Goal: Information Seeking & Learning: Learn about a topic

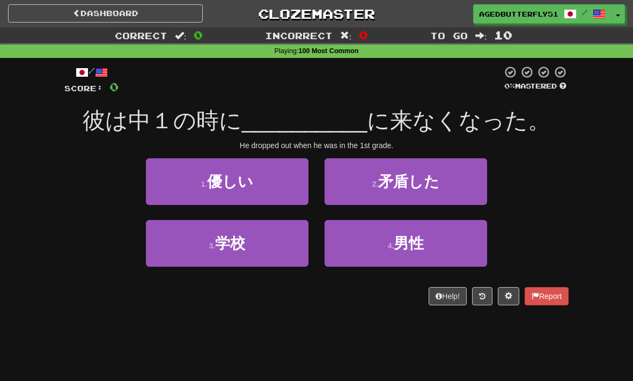
click at [286, 247] on button "3 . 学校" at bounding box center [227, 243] width 163 height 47
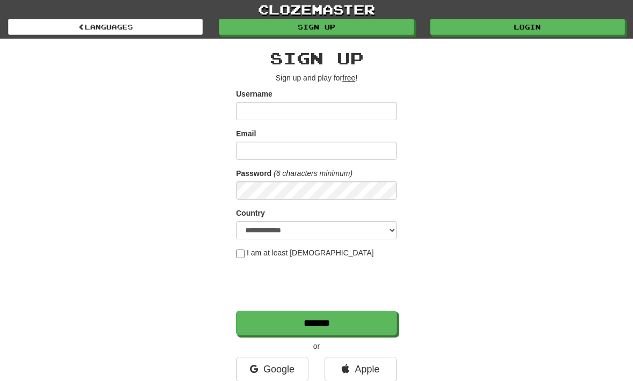
scroll to position [2, 0]
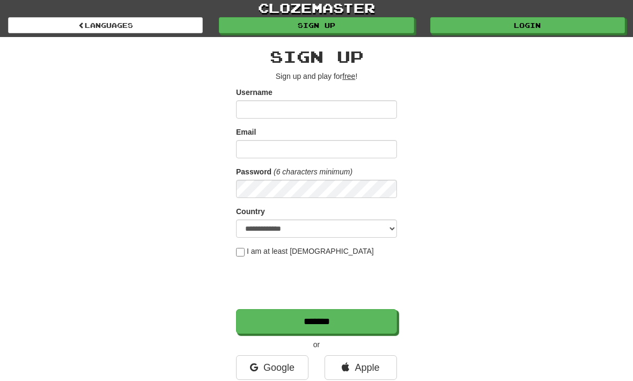
click at [279, 361] on link "Google" at bounding box center [272, 367] width 72 height 25
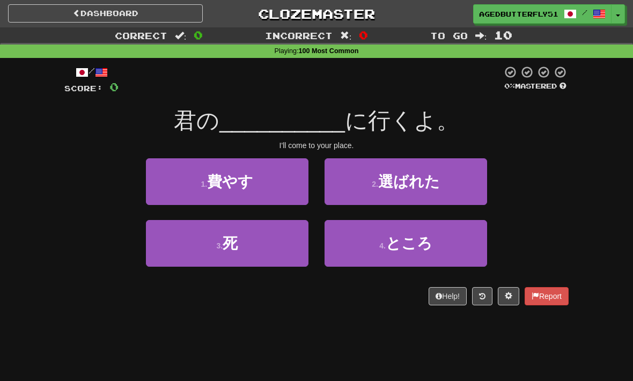
click at [345, 247] on button "4 . ところ" at bounding box center [406, 243] width 163 height 47
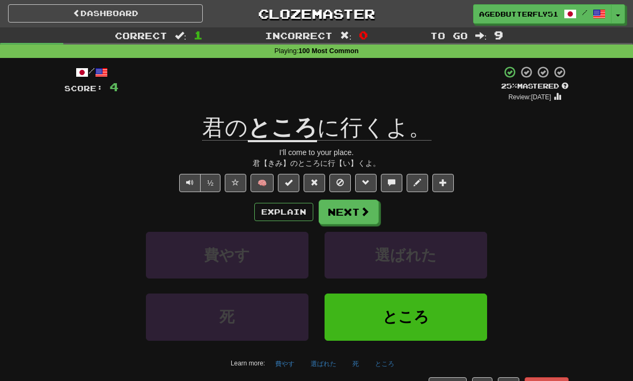
click at [332, 216] on button "Next" at bounding box center [349, 212] width 60 height 25
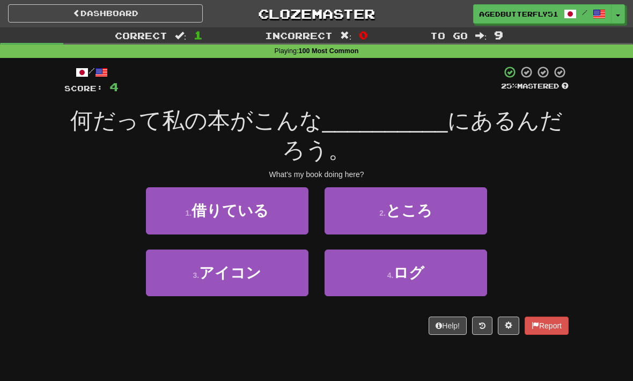
click at [445, 212] on button "2 . ところ" at bounding box center [406, 210] width 163 height 47
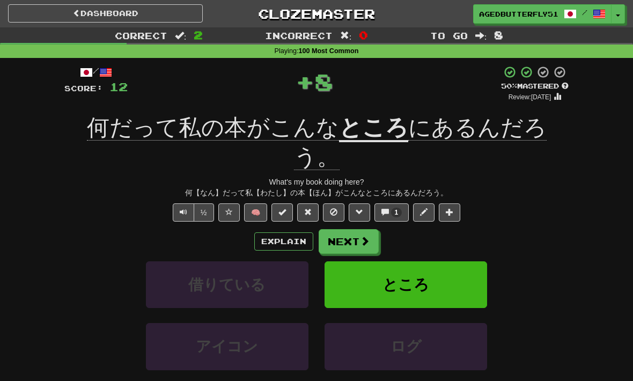
click at [397, 209] on span "1" at bounding box center [397, 213] width 4 height 8
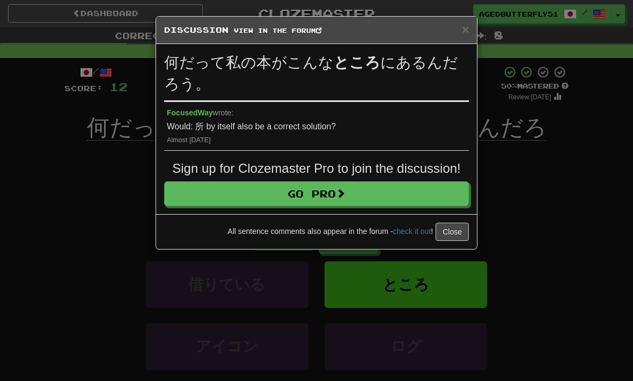
click at [583, 268] on div "× Discussion View in the forum 何だって私の本がこんな ところ にあるんだろう。 FocusedWay wrote: Would…" at bounding box center [316, 190] width 633 height 381
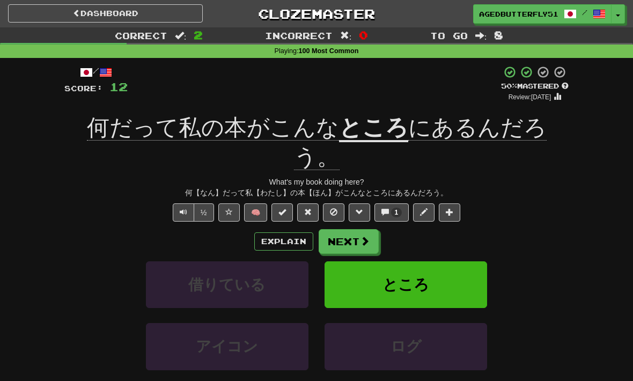
click at [294, 232] on button "Explain" at bounding box center [283, 241] width 59 height 18
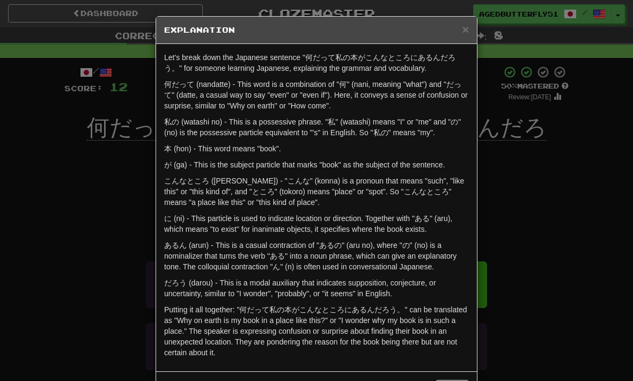
click at [616, 351] on div "× Explanation Let's break down the Japanese sentence "何だって私の本がこんなところにあるんだろう。" f…" at bounding box center [316, 190] width 633 height 381
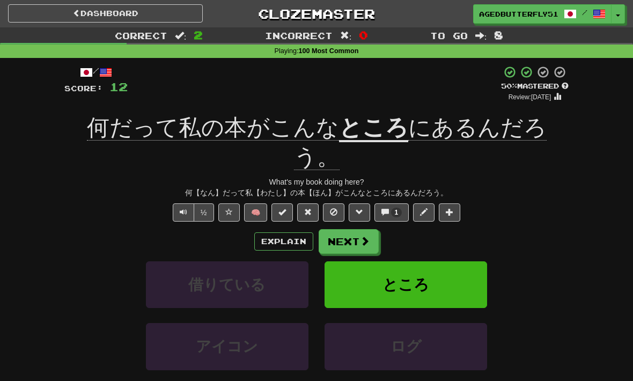
click at [300, 232] on button "Explain" at bounding box center [283, 241] width 59 height 18
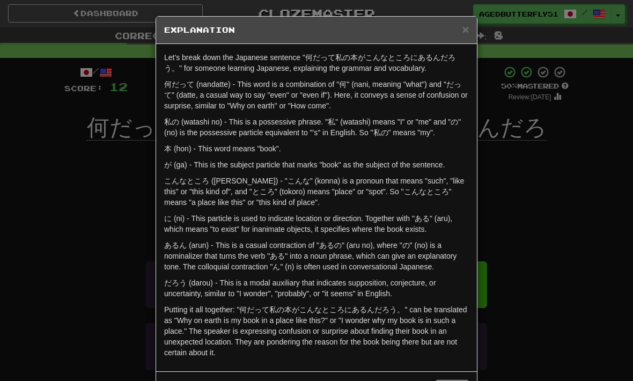
click at [577, 174] on div "× Explanation Let's break down the Japanese sentence "何だって私の本がこんなところにあるんだろう。" f…" at bounding box center [316, 190] width 633 height 381
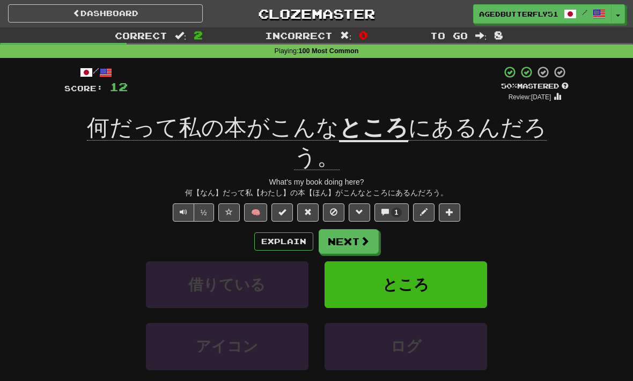
click at [354, 229] on button "Next" at bounding box center [349, 241] width 60 height 25
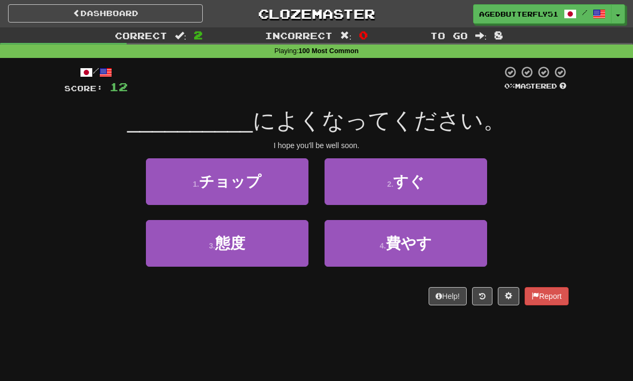
click at [463, 186] on button "2 . すぐ" at bounding box center [406, 181] width 163 height 47
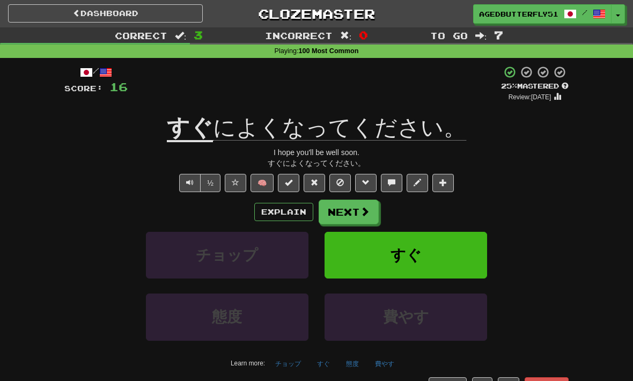
click at [367, 213] on span at bounding box center [365, 212] width 10 height 10
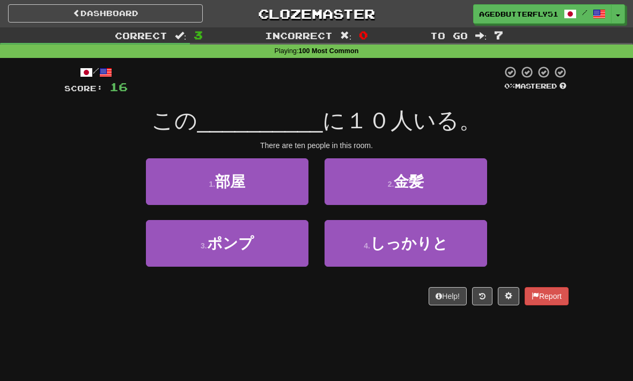
click at [287, 186] on button "1 . 部屋" at bounding box center [227, 181] width 163 height 47
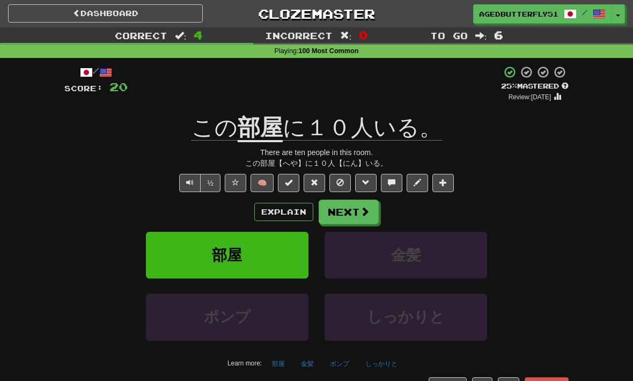
click at [364, 212] on span at bounding box center [365, 212] width 10 height 10
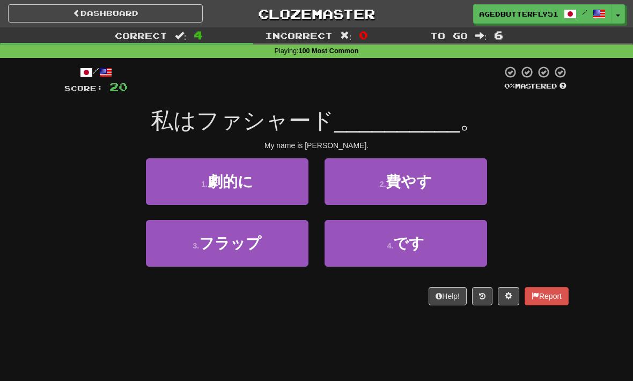
click at [355, 239] on button "4 . です" at bounding box center [406, 243] width 163 height 47
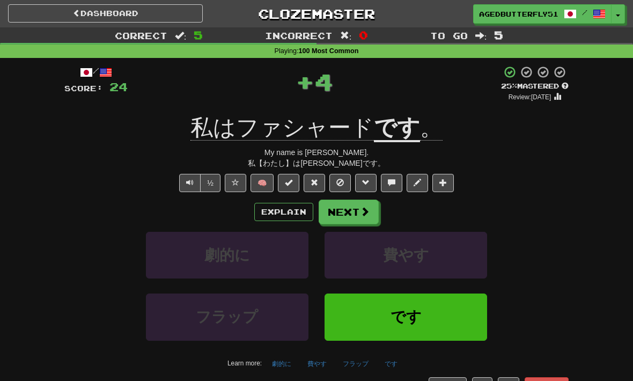
click at [366, 210] on span at bounding box center [365, 212] width 10 height 10
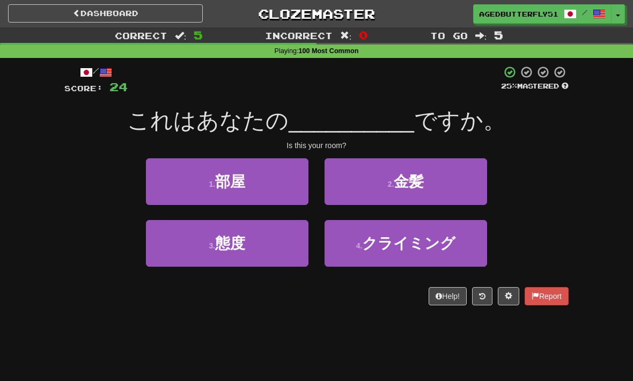
click at [282, 189] on button "1 . 部屋" at bounding box center [227, 181] width 163 height 47
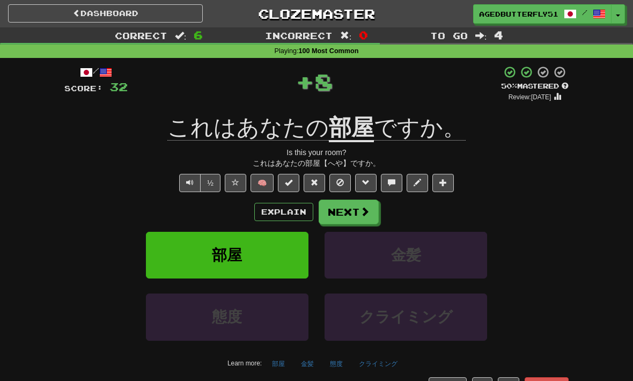
click at [355, 216] on button "Next" at bounding box center [349, 212] width 60 height 25
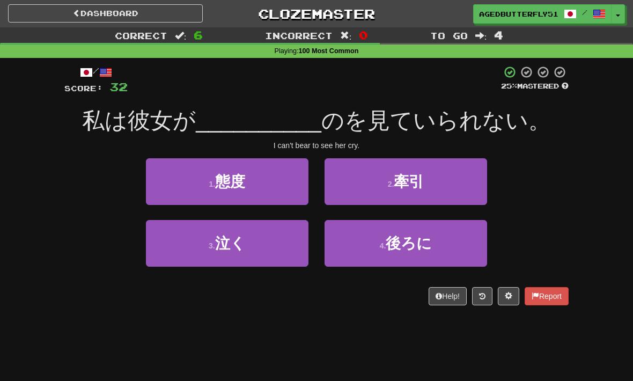
click at [293, 249] on button "3 . 泣く" at bounding box center [227, 243] width 163 height 47
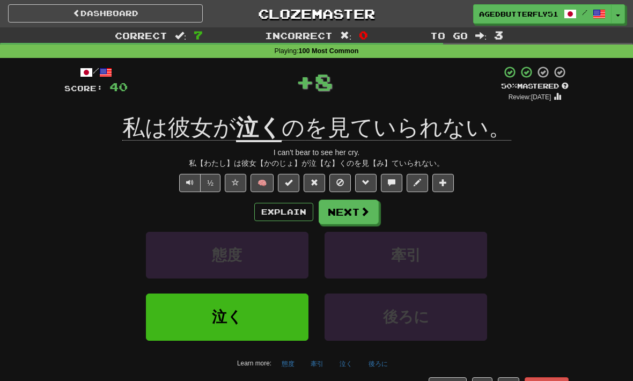
click at [352, 216] on button "Next" at bounding box center [349, 212] width 60 height 25
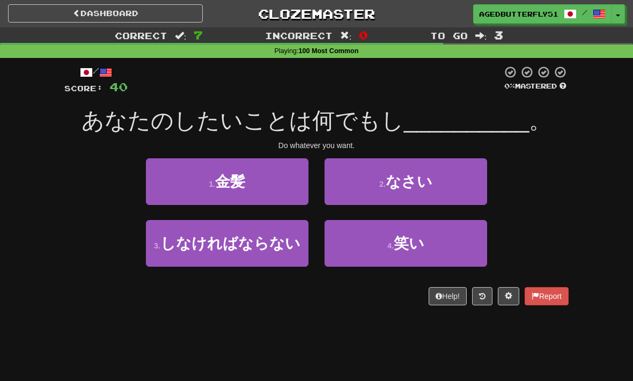
click at [428, 188] on span "なさい" at bounding box center [409, 181] width 47 height 17
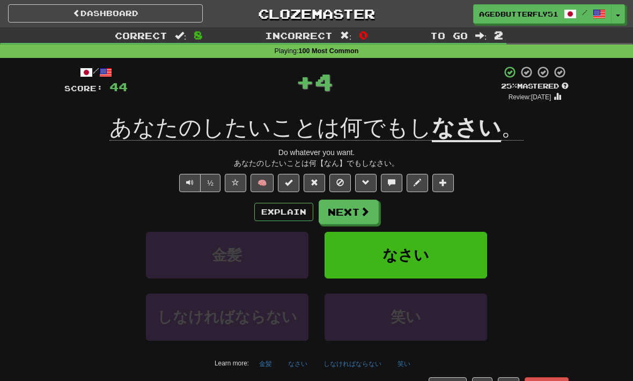
click at [286, 215] on button "Explain" at bounding box center [283, 212] width 59 height 18
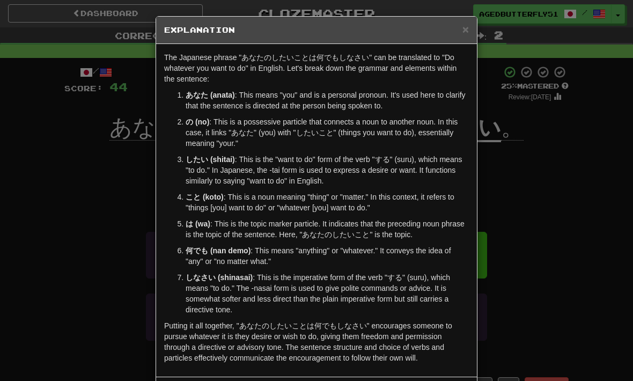
click at [594, 197] on div "× Explanation The Japanese phrase "あなたのしたいことは何でもしなさい" can be translated to "Do …" at bounding box center [316, 190] width 633 height 381
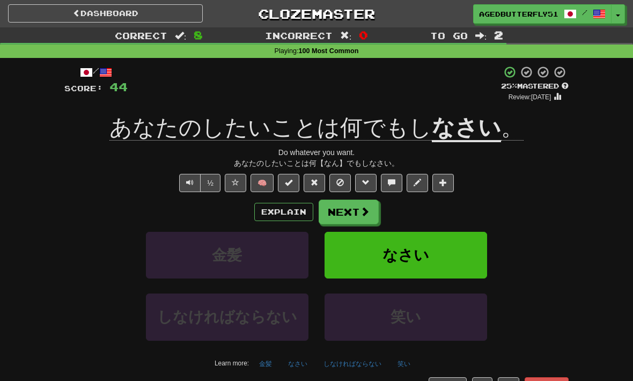
click at [371, 204] on button "Next" at bounding box center [349, 212] width 60 height 25
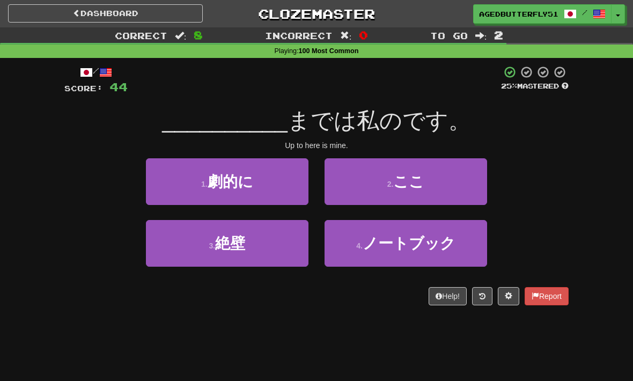
click at [446, 191] on button "2 . ここ" at bounding box center [406, 181] width 163 height 47
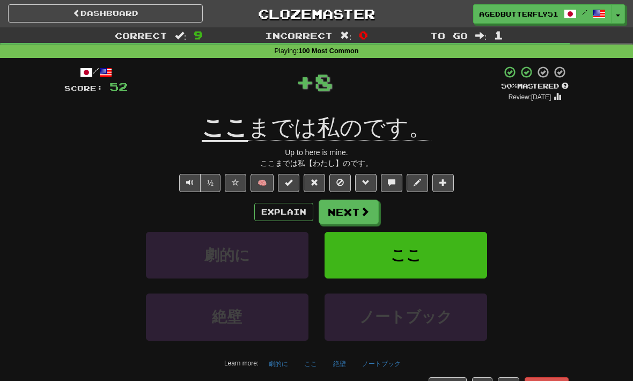
click at [363, 217] on button "Next" at bounding box center [349, 212] width 60 height 25
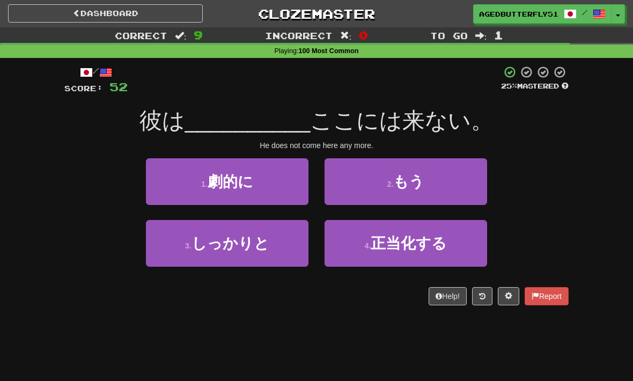
click at [456, 181] on button "2 . もう" at bounding box center [406, 181] width 163 height 47
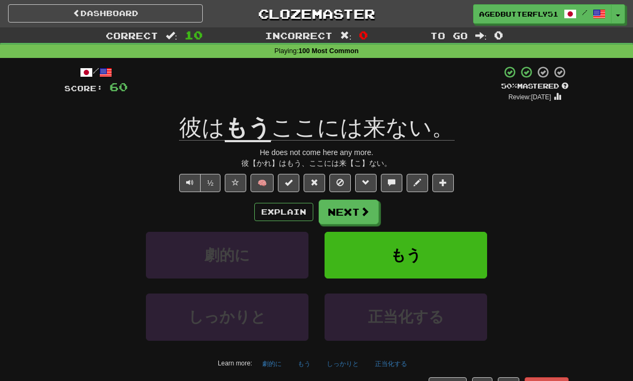
click at [365, 217] on button "Next" at bounding box center [349, 212] width 60 height 25
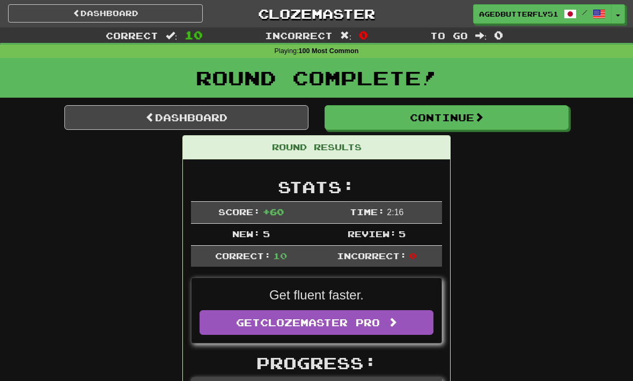
click at [175, 9] on link "Dashboard" at bounding box center [105, 13] width 195 height 18
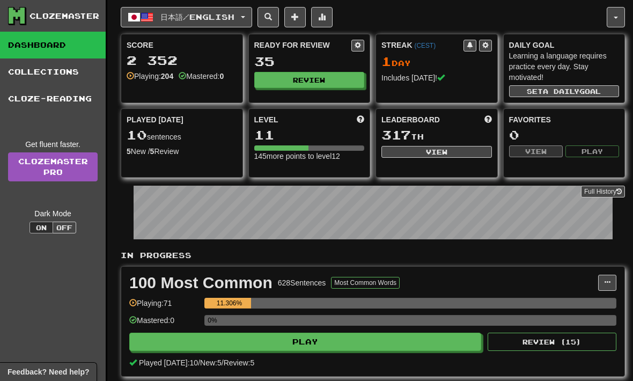
click at [345, 334] on button "Play" at bounding box center [305, 342] width 352 height 18
select select "**"
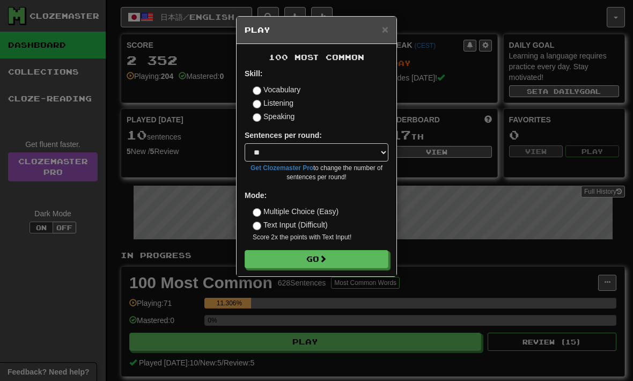
click at [280, 107] on label "Listening" at bounding box center [273, 103] width 41 height 11
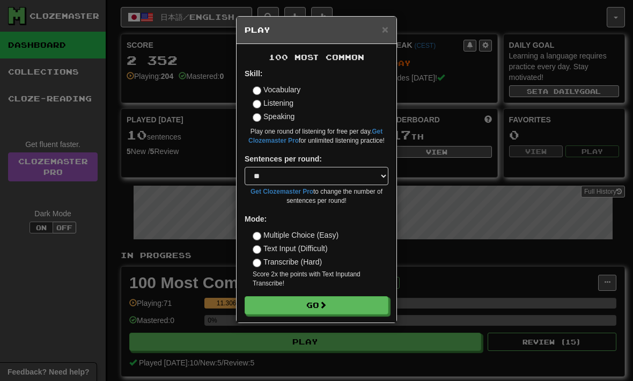
click at [283, 121] on label "Speaking" at bounding box center [274, 116] width 42 height 11
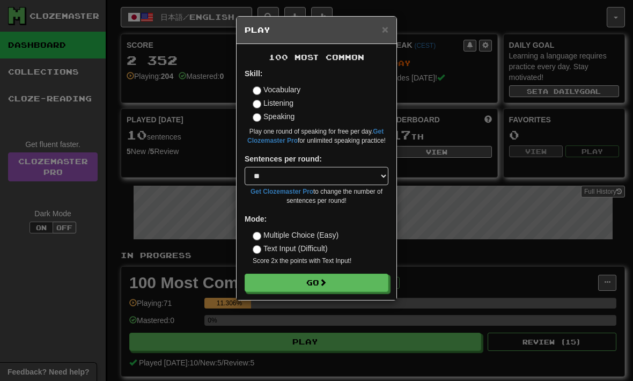
click at [358, 279] on button "Go" at bounding box center [317, 283] width 144 height 18
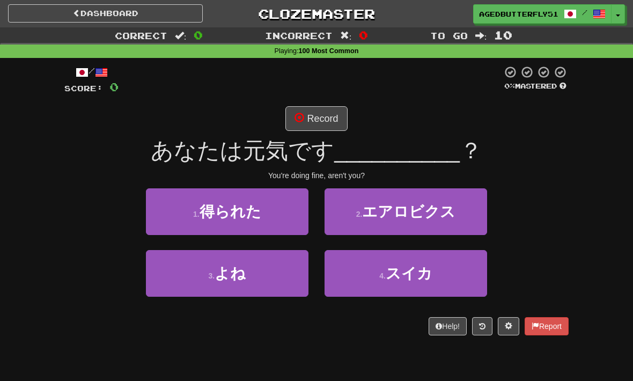
click at [274, 266] on button "3 . よね" at bounding box center [227, 273] width 163 height 47
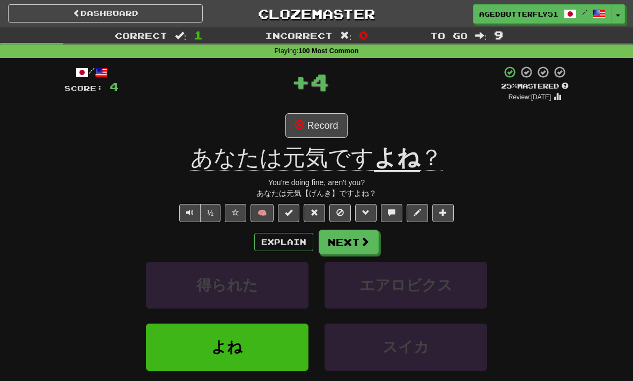
click at [366, 239] on span at bounding box center [365, 242] width 10 height 10
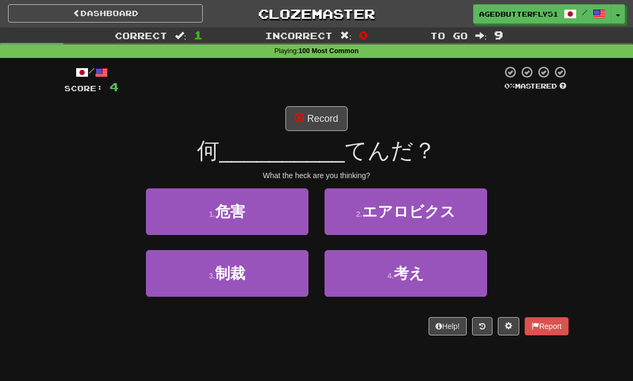
click at [357, 271] on button "4 . 考え" at bounding box center [406, 273] width 163 height 47
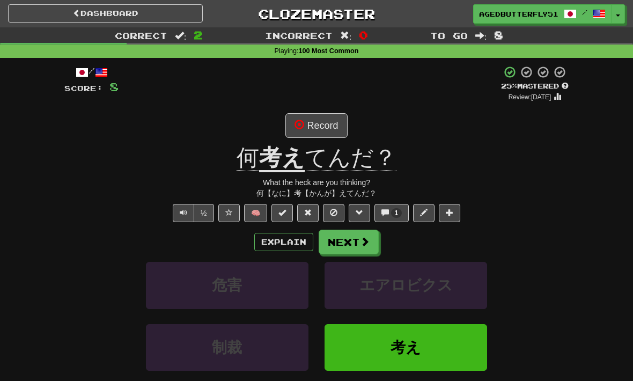
click at [282, 240] on button "Explain" at bounding box center [283, 242] width 59 height 18
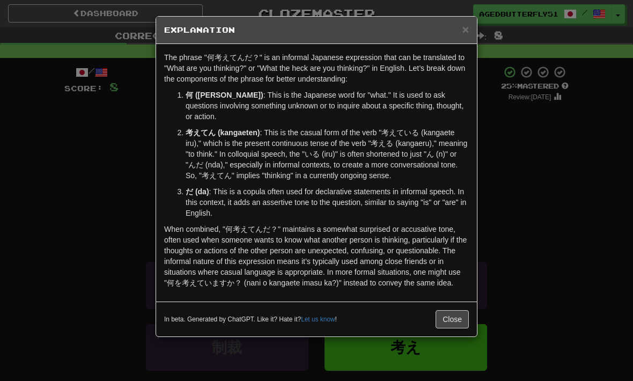
click at [548, 157] on div "× Explanation The phrase "何考えてんだ？" is an informal Japanese expression that can …" at bounding box center [316, 190] width 633 height 381
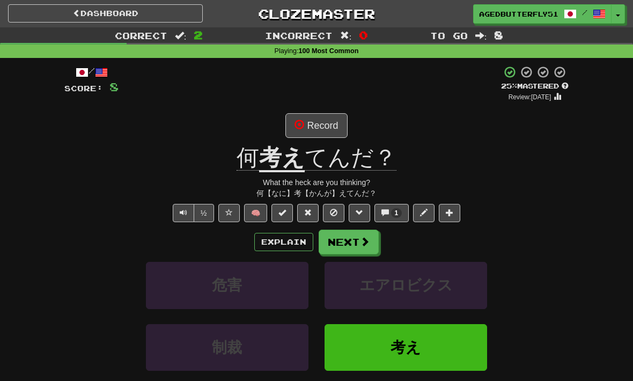
click at [389, 217] on button "1" at bounding box center [392, 213] width 35 height 18
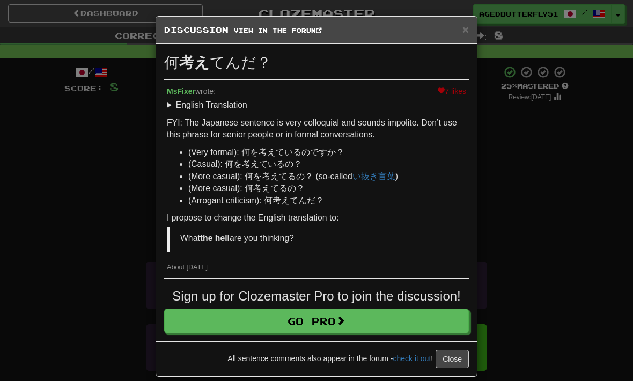
click at [538, 156] on div "× Discussion View in the forum 何 考え てんだ？ 7 likes MsFixer wrote: English Transla…" at bounding box center [316, 190] width 633 height 381
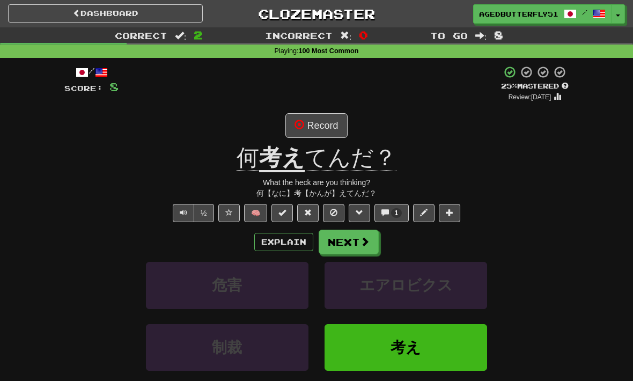
click at [355, 240] on button "Next" at bounding box center [349, 242] width 60 height 25
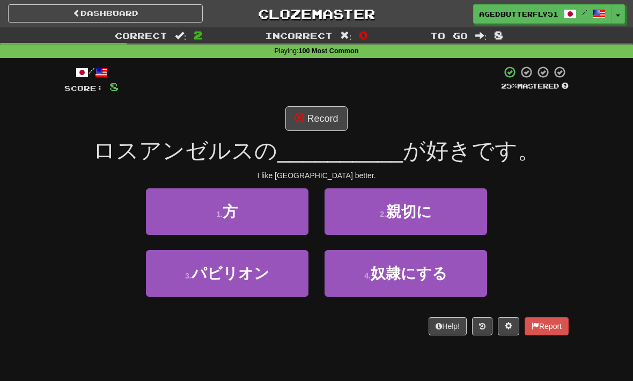
click at [271, 222] on button "1 . 方" at bounding box center [227, 211] width 163 height 47
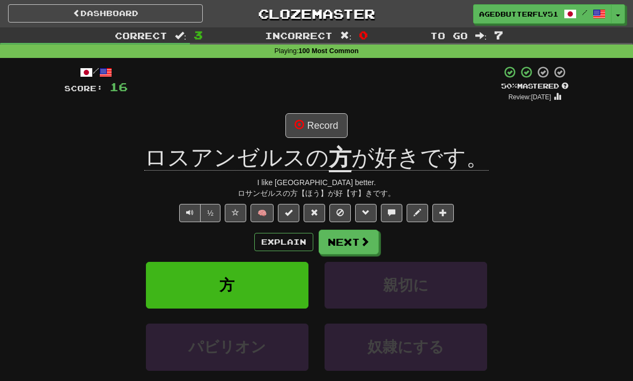
click at [362, 242] on span at bounding box center [365, 242] width 10 height 10
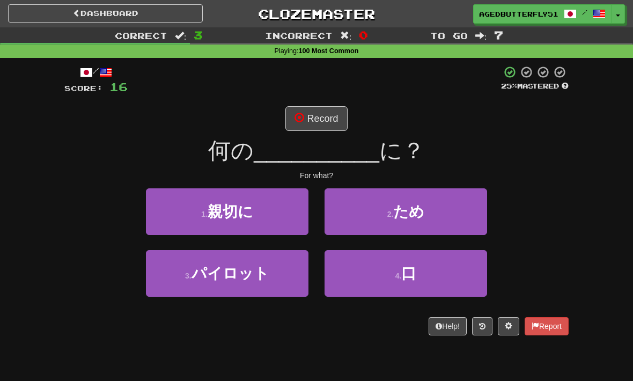
click at [433, 209] on button "2 . ため" at bounding box center [406, 211] width 163 height 47
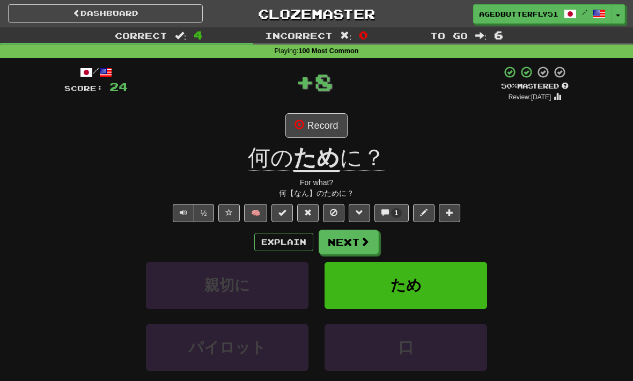
click at [392, 214] on span "1" at bounding box center [396, 213] width 11 height 10
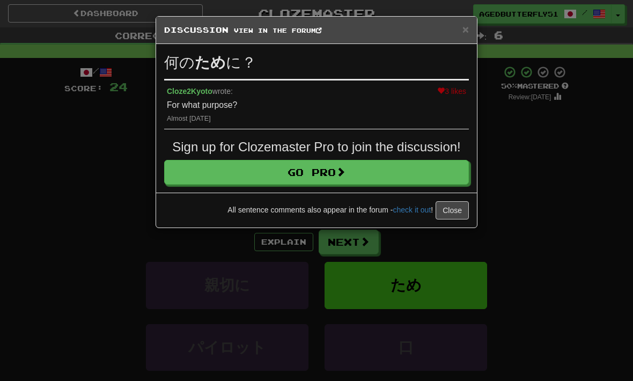
click at [543, 168] on div "× Discussion View in the forum 何の ため に？ 3 likes Cloze2Kyoto wrote: For what pur…" at bounding box center [316, 190] width 633 height 381
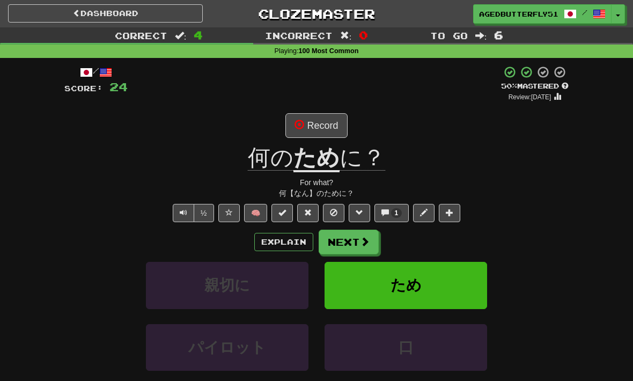
click at [359, 233] on button "Next" at bounding box center [349, 242] width 60 height 25
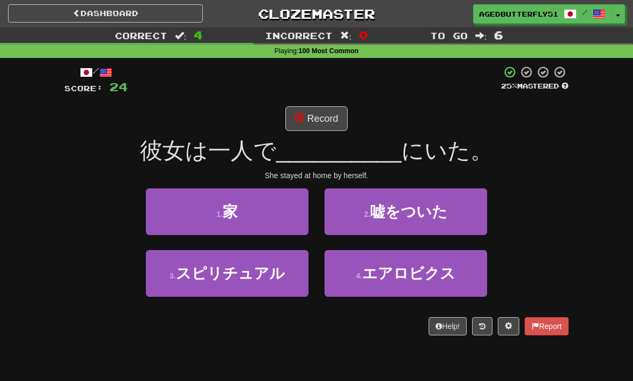
click at [273, 208] on button "1 . 家" at bounding box center [227, 211] width 163 height 47
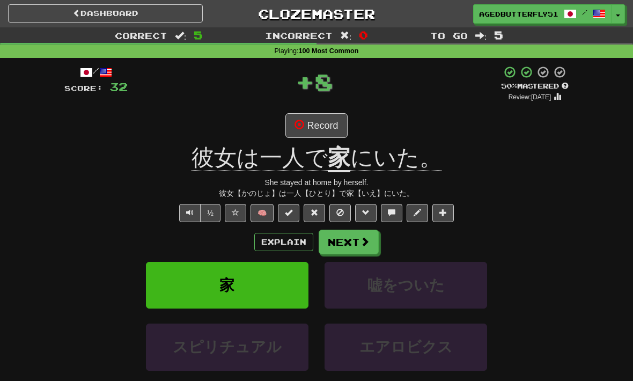
click at [286, 240] on button "Explain" at bounding box center [283, 242] width 59 height 18
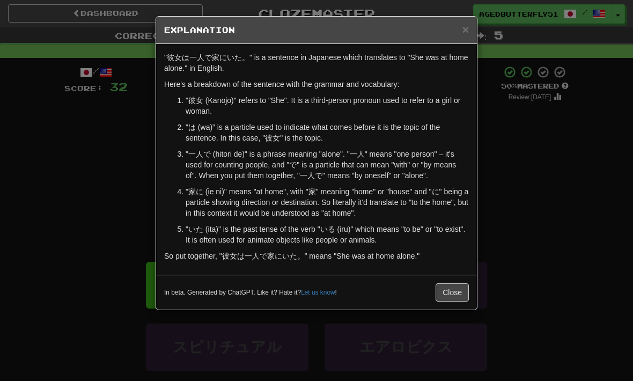
click at [535, 195] on div "× Explanation "彼女は一人で家にいた。" is a sentence in Japanese which translates to "She …" at bounding box center [316, 190] width 633 height 381
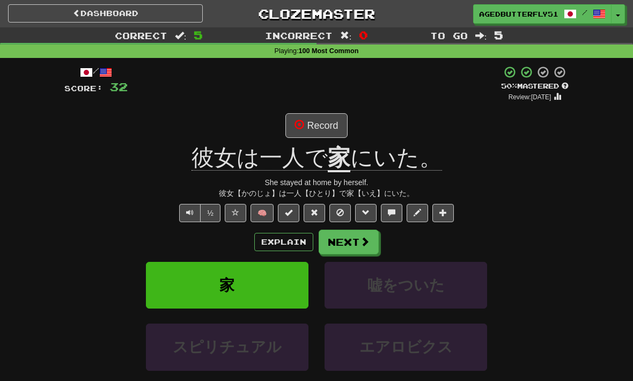
click at [374, 241] on button "Next" at bounding box center [349, 242] width 60 height 25
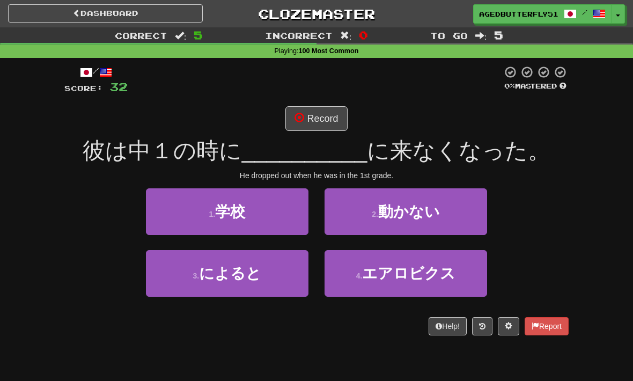
click at [270, 220] on button "1 . 学校" at bounding box center [227, 211] width 163 height 47
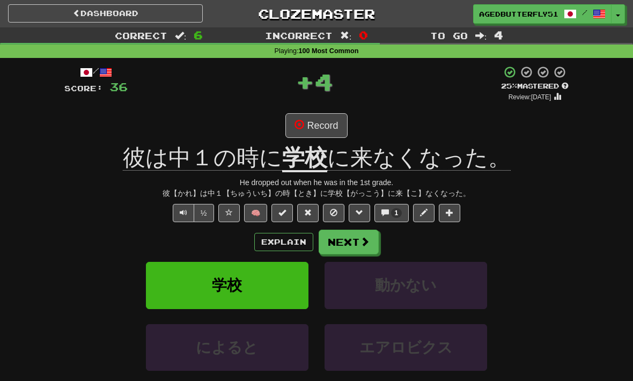
click at [361, 240] on span at bounding box center [365, 242] width 10 height 10
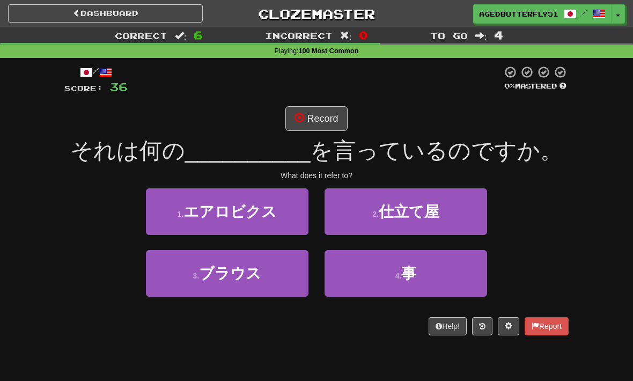
click at [466, 227] on button "2 . 仕立て屋" at bounding box center [406, 211] width 163 height 47
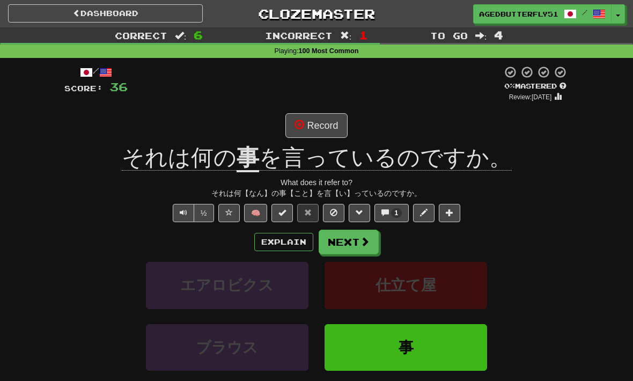
click at [283, 250] on button "Explain" at bounding box center [283, 242] width 59 height 18
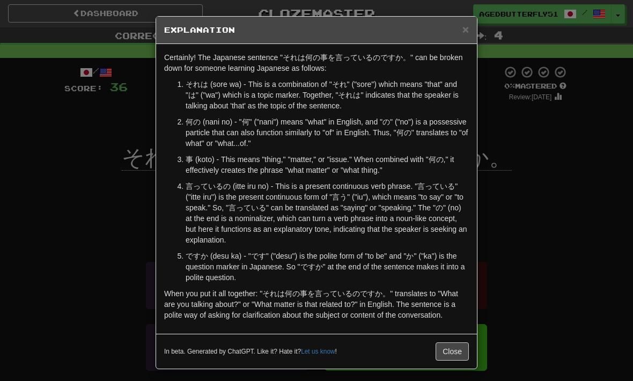
click at [567, 174] on div "× Explanation Certainly! The Japanese sentence "それは何の事を言っているのですか。" can be broke…" at bounding box center [316, 190] width 633 height 381
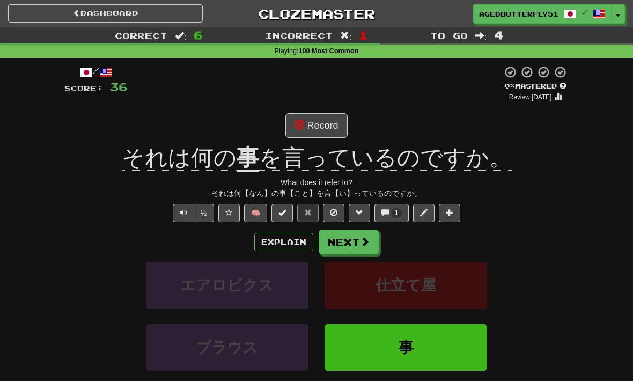
click at [390, 219] on button "1" at bounding box center [392, 213] width 35 height 18
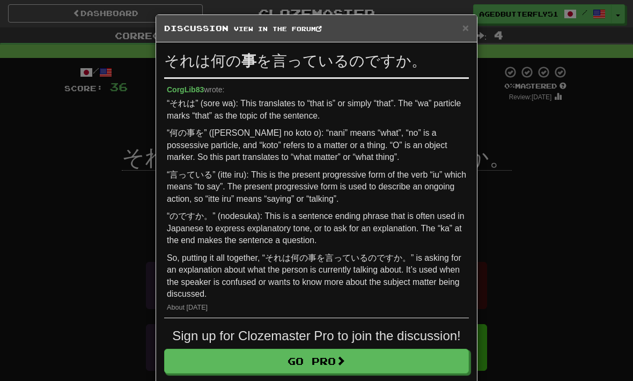
scroll to position [3, 0]
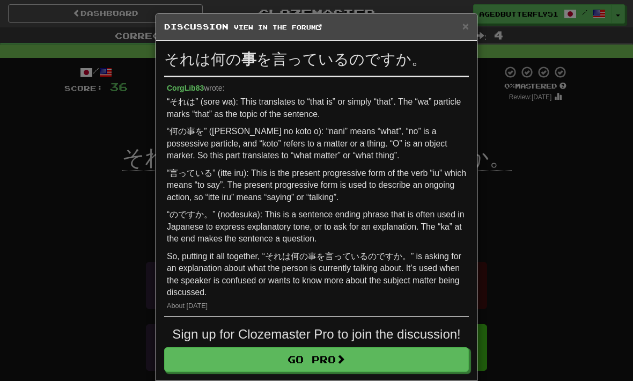
click at [543, 201] on div "× Discussion View in the forum それは何の 事 を言っているのですか。 CorgLib83 wrote: “それは” (sore…" at bounding box center [316, 190] width 633 height 381
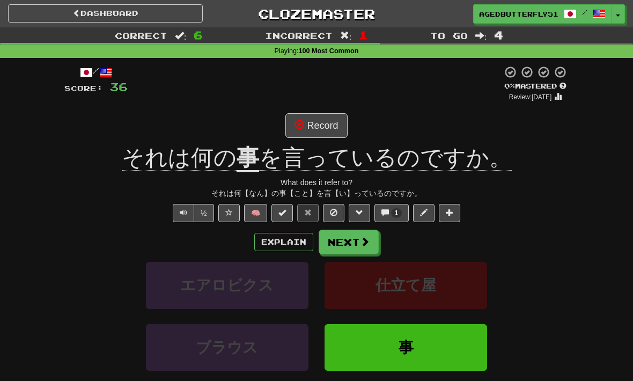
click at [369, 248] on button "Next" at bounding box center [349, 242] width 60 height 25
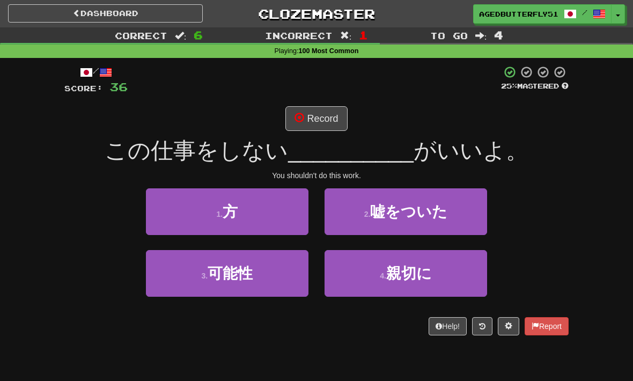
click at [293, 219] on button "1 . 方" at bounding box center [227, 211] width 163 height 47
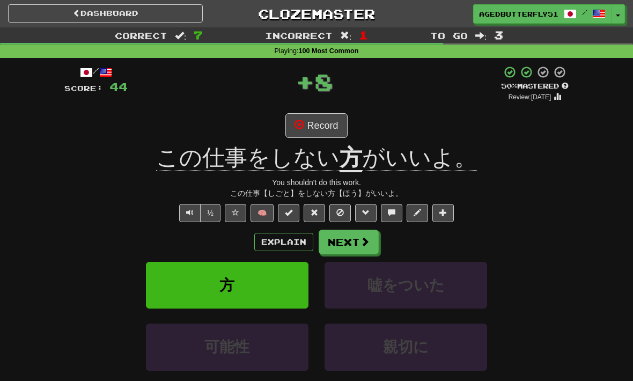
click at [368, 239] on span at bounding box center [365, 242] width 10 height 10
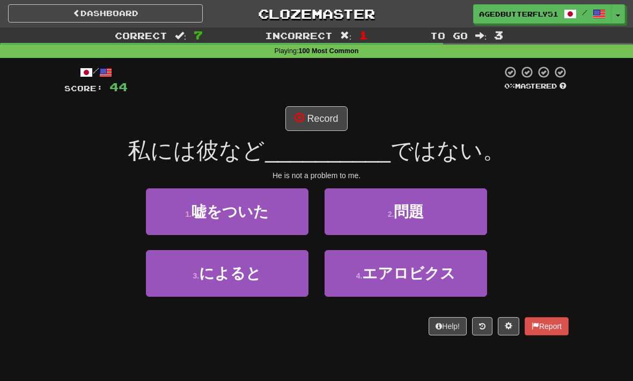
click at [444, 213] on button "2 . 問題" at bounding box center [406, 211] width 163 height 47
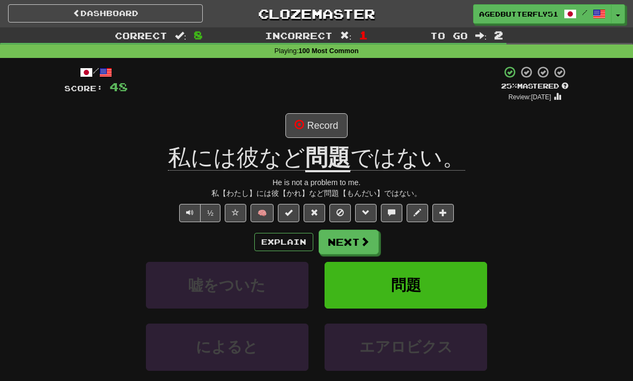
click at [292, 243] on button "Explain" at bounding box center [283, 242] width 59 height 18
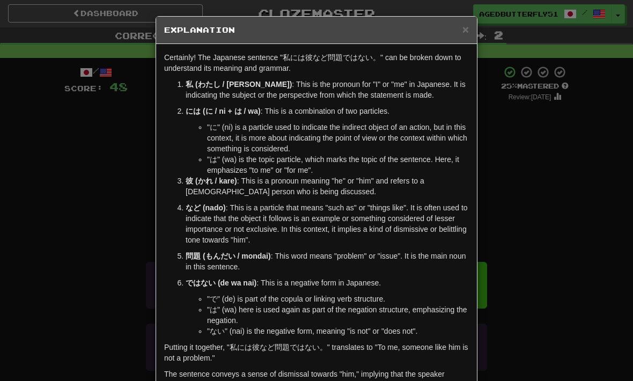
click at [536, 242] on div "× Explanation Certainly! The Japanese sentence "私には彼など問題ではない。" can be broken do…" at bounding box center [316, 190] width 633 height 381
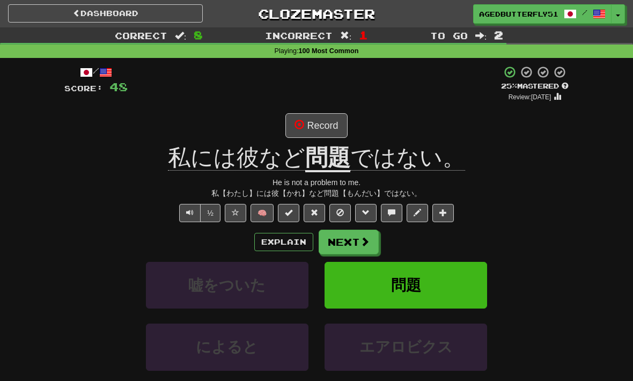
click at [371, 241] on button "Next" at bounding box center [349, 242] width 60 height 25
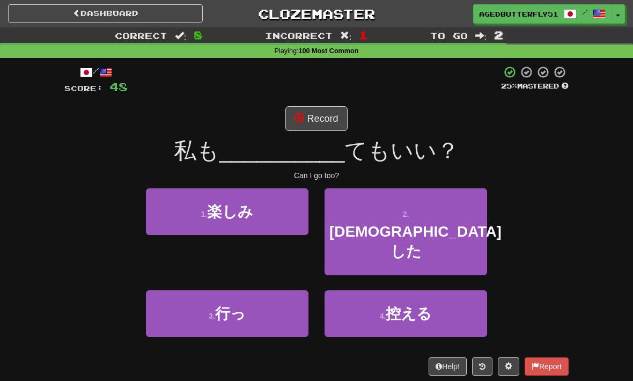
click at [278, 290] on button "3 . 行っ" at bounding box center [227, 313] width 163 height 47
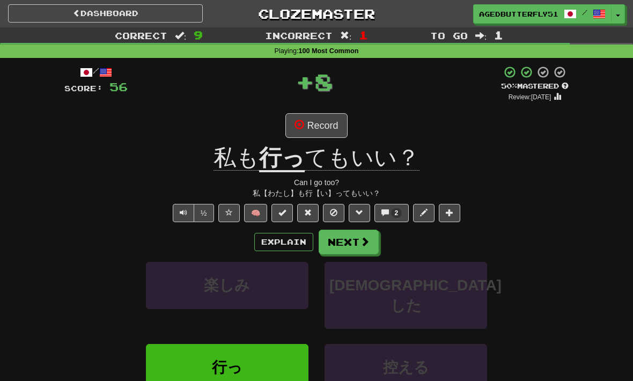
click at [398, 213] on span "2" at bounding box center [397, 213] width 4 height 8
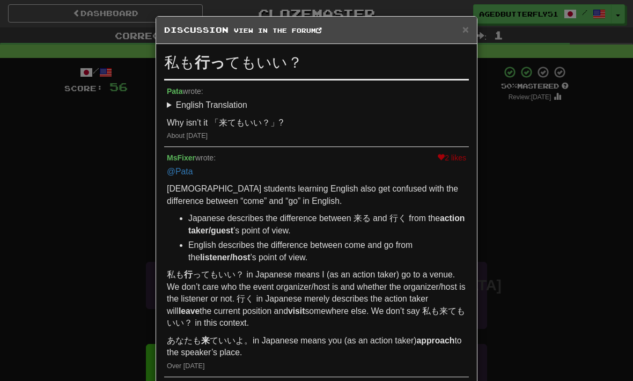
click at [556, 213] on div "× Discussion View in the forum 私も 行っ てもいい？ Pata wrote: English Translation Can …" at bounding box center [316, 190] width 633 height 381
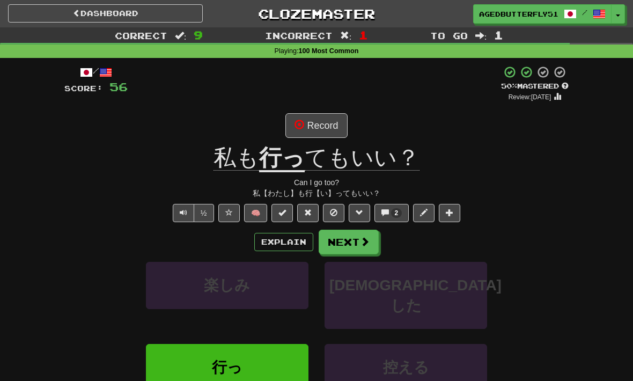
click at [353, 247] on button "Next" at bounding box center [349, 242] width 60 height 25
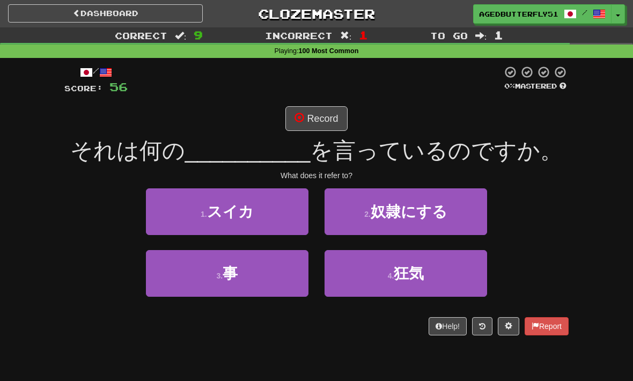
click at [291, 273] on button "3 . 事" at bounding box center [227, 273] width 163 height 47
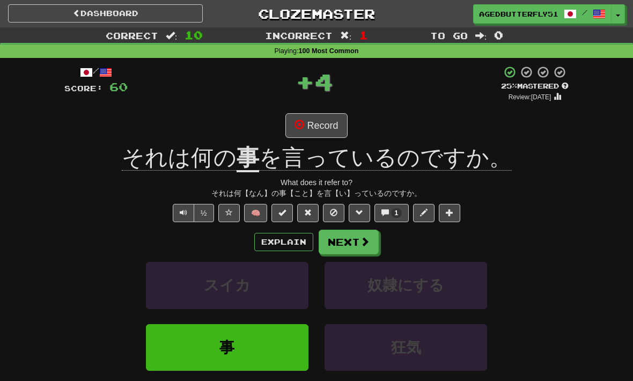
click at [365, 240] on span at bounding box center [365, 242] width 10 height 10
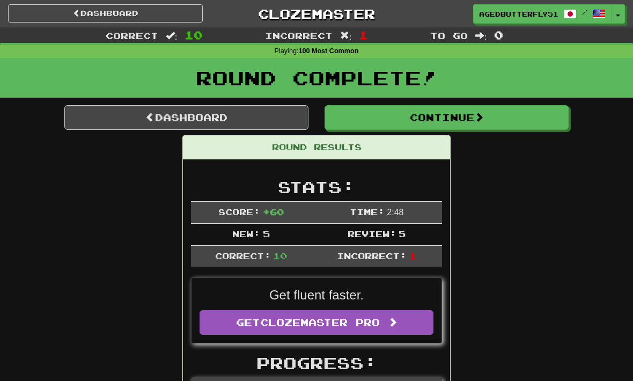
click at [151, 21] on link "Dashboard" at bounding box center [105, 13] width 195 height 18
